Goal: Find specific page/section: Find specific page/section

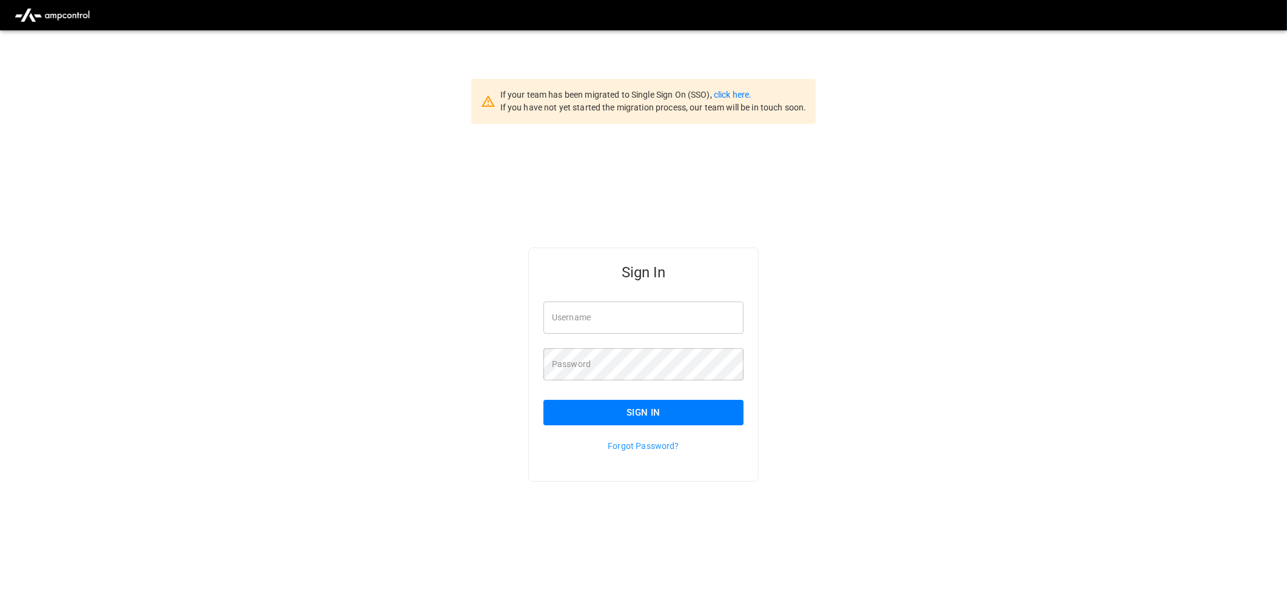
type input "**********"
click at [613, 419] on button "Sign In" at bounding box center [643, 412] width 200 height 25
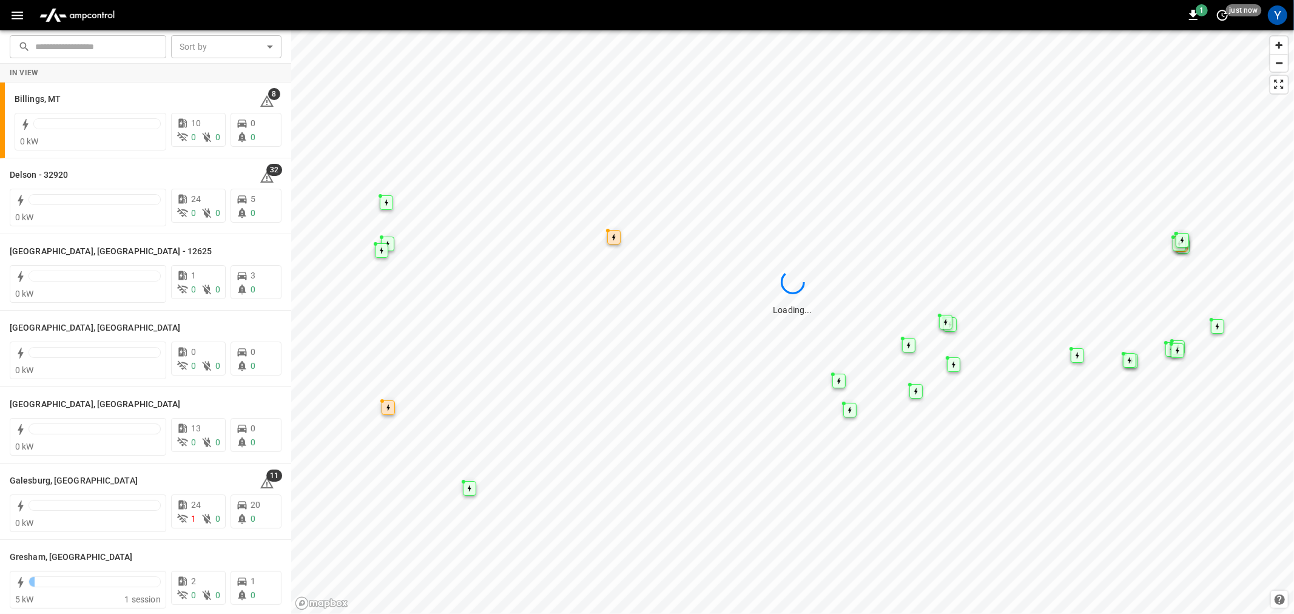
click at [21, 18] on icon "button" at bounding box center [18, 16] width 12 height 8
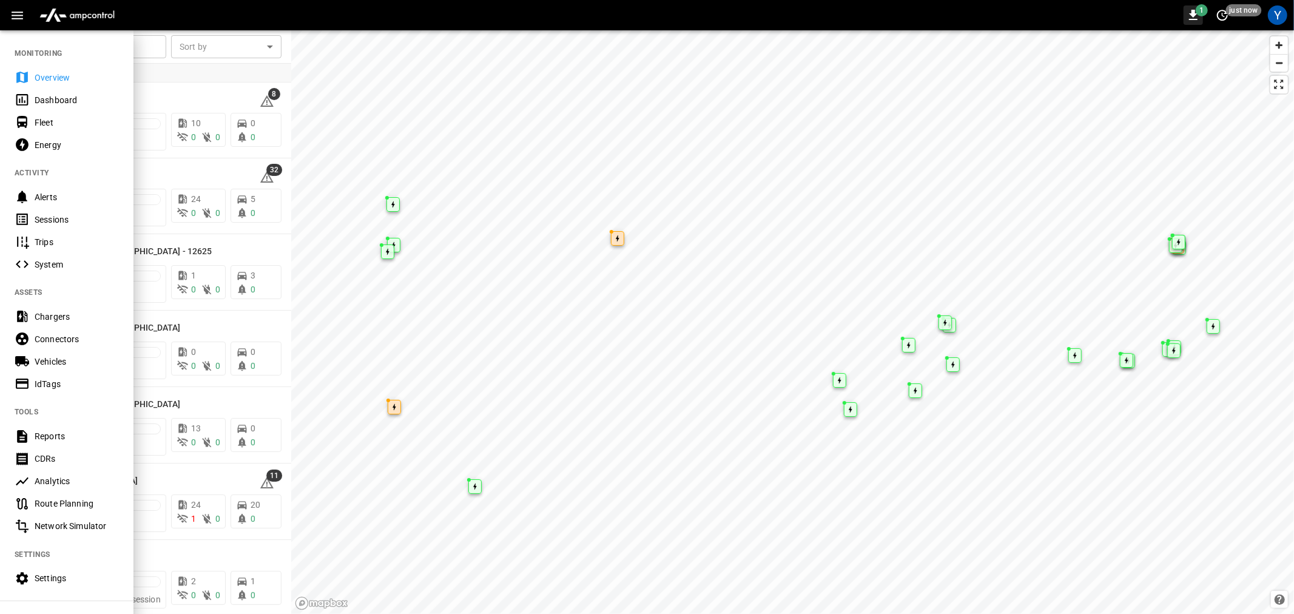
click at [1202, 5] on span "1" at bounding box center [1202, 10] width 12 height 12
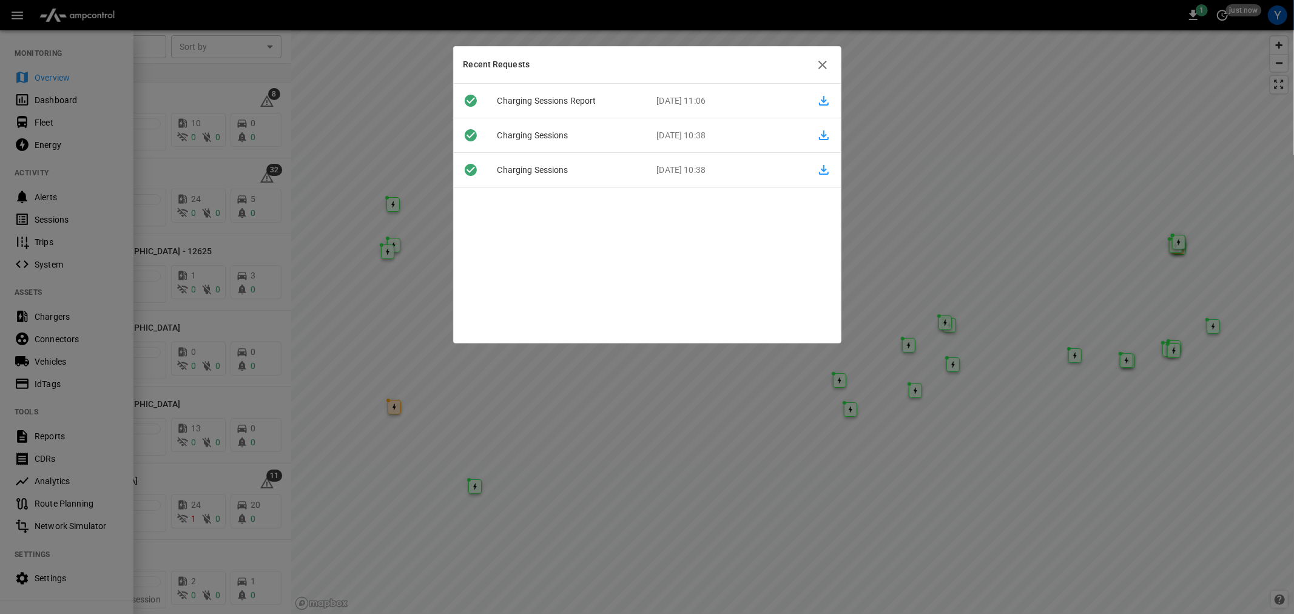
click at [824, 66] on icon "button" at bounding box center [822, 65] width 15 height 15
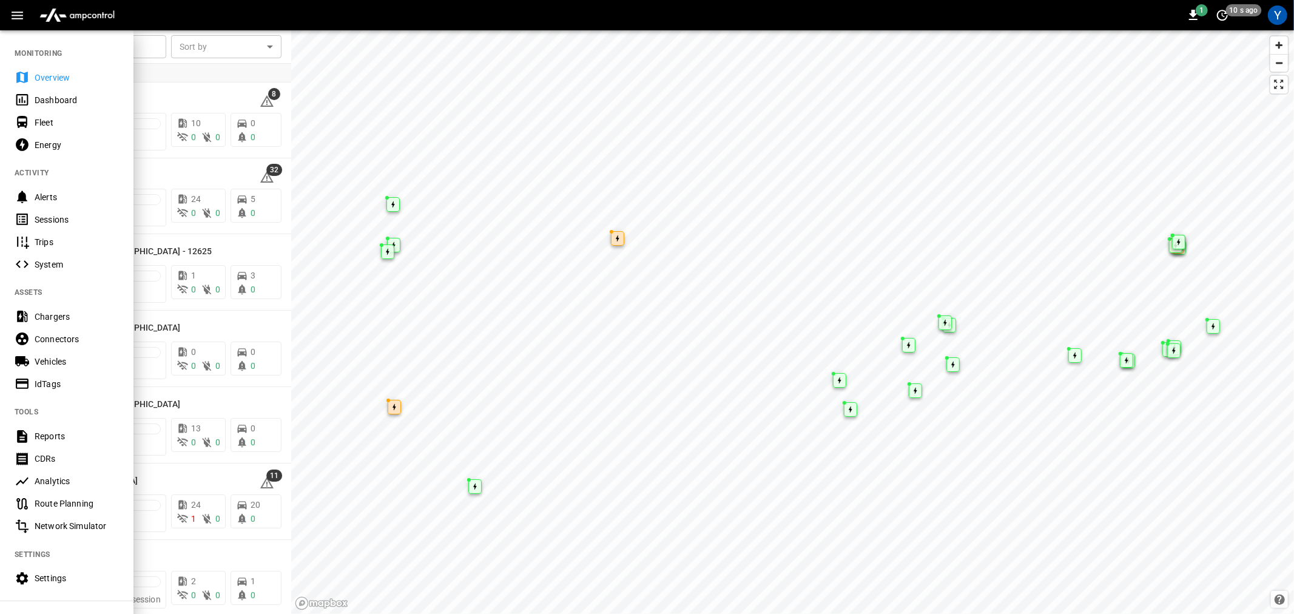
click at [49, 357] on div "Vehicles" at bounding box center [77, 361] width 84 height 12
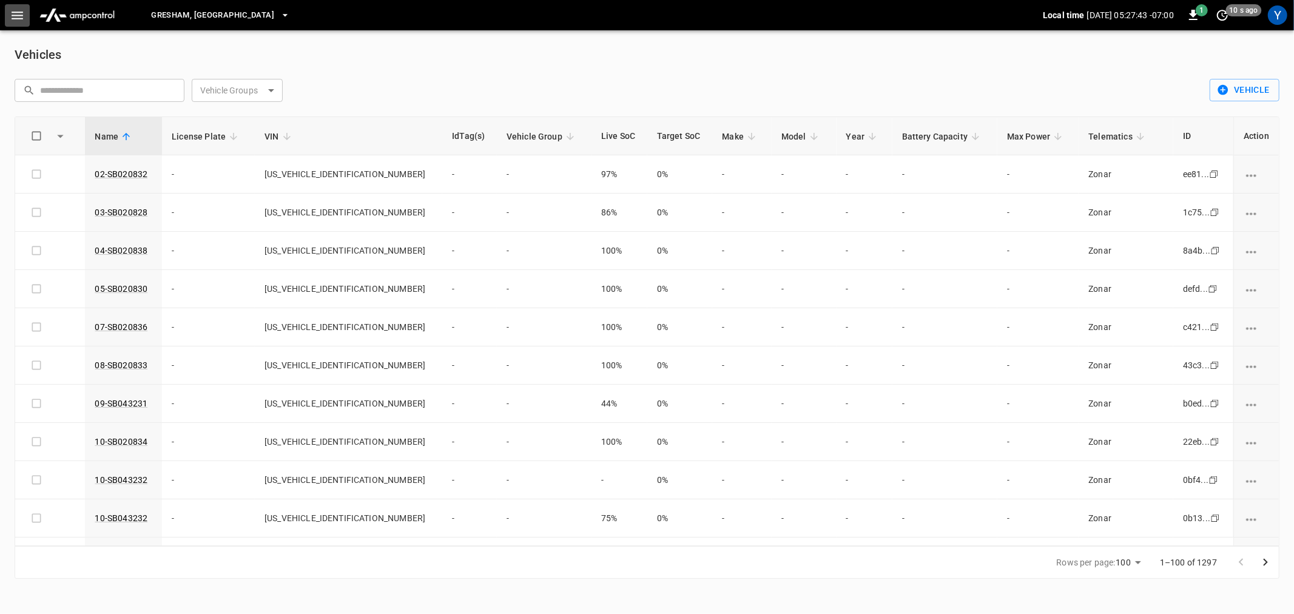
click at [15, 22] on button "button" at bounding box center [17, 15] width 25 height 22
